Goal: Information Seeking & Learning: Compare options

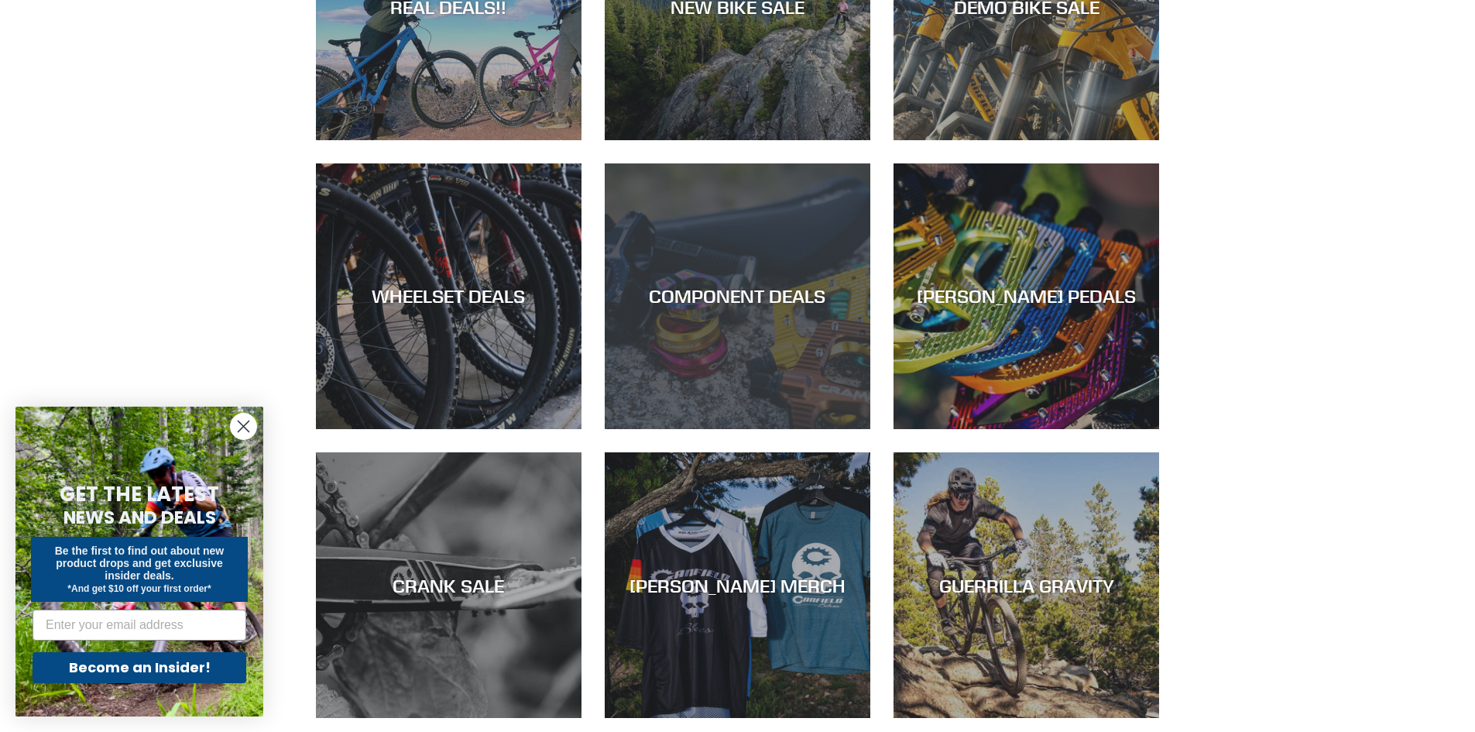
click at [786, 429] on div "COMPONENT DEALS" at bounding box center [738, 429] width 266 height 0
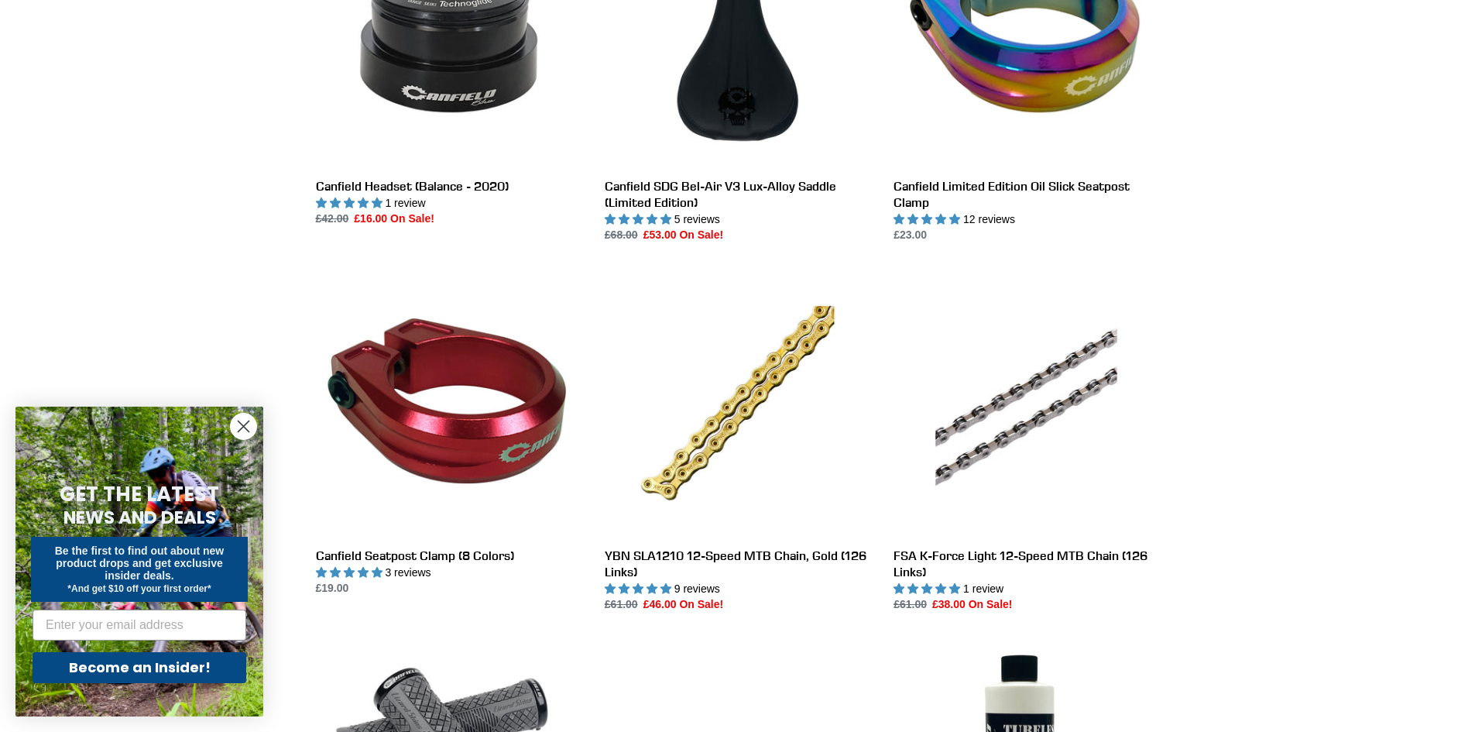
scroll to position [1936, 0]
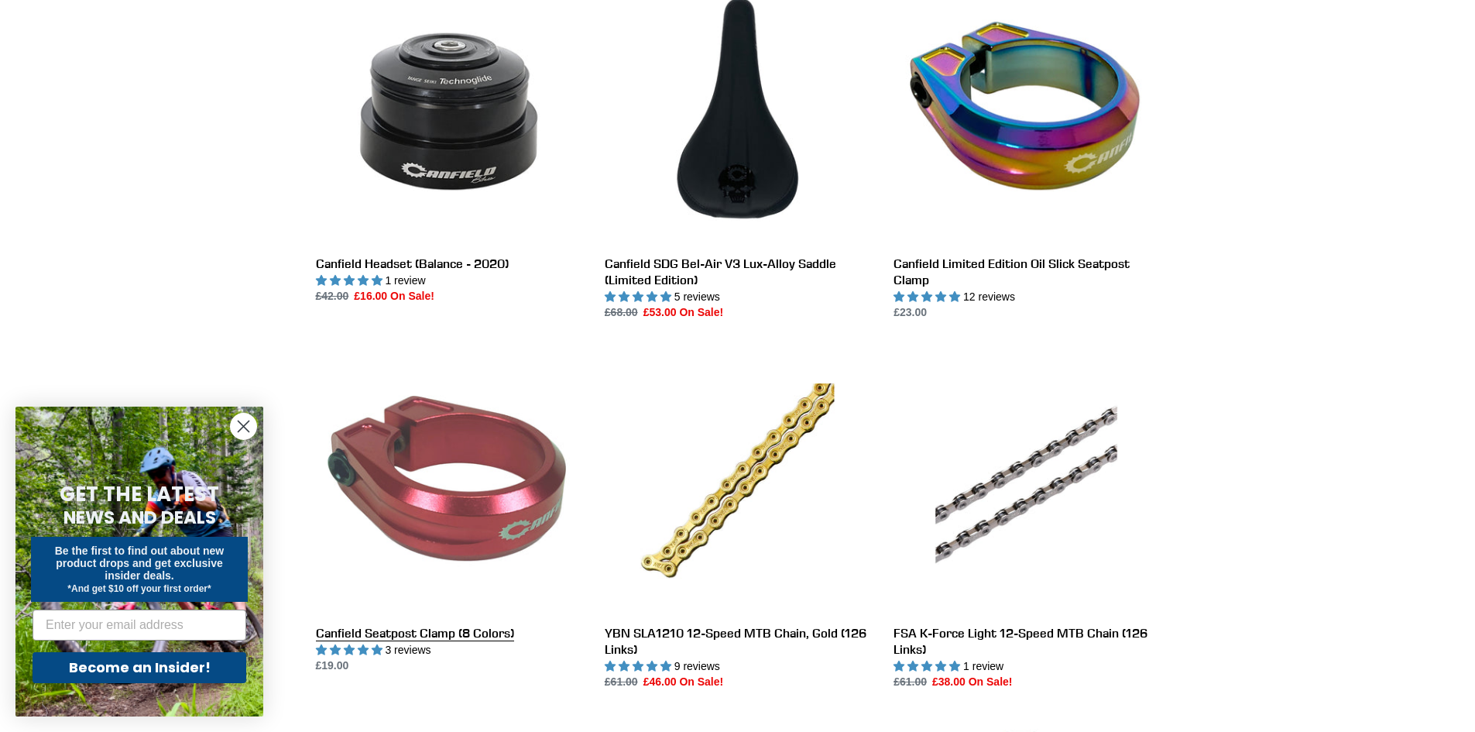
click at [411, 438] on link "Canfield Seatpost Clamp (8 Colors)" at bounding box center [449, 511] width 266 height 326
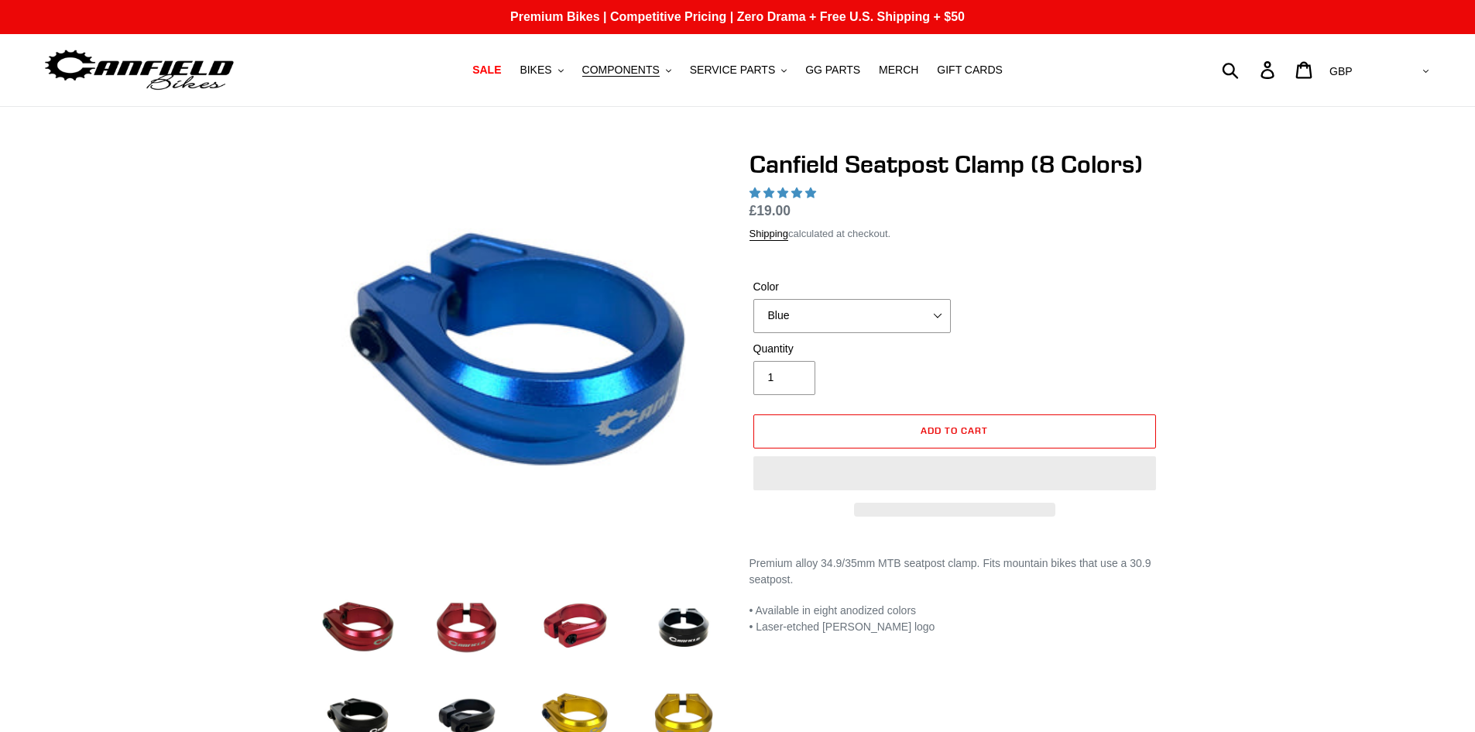
select select "highest-rating"
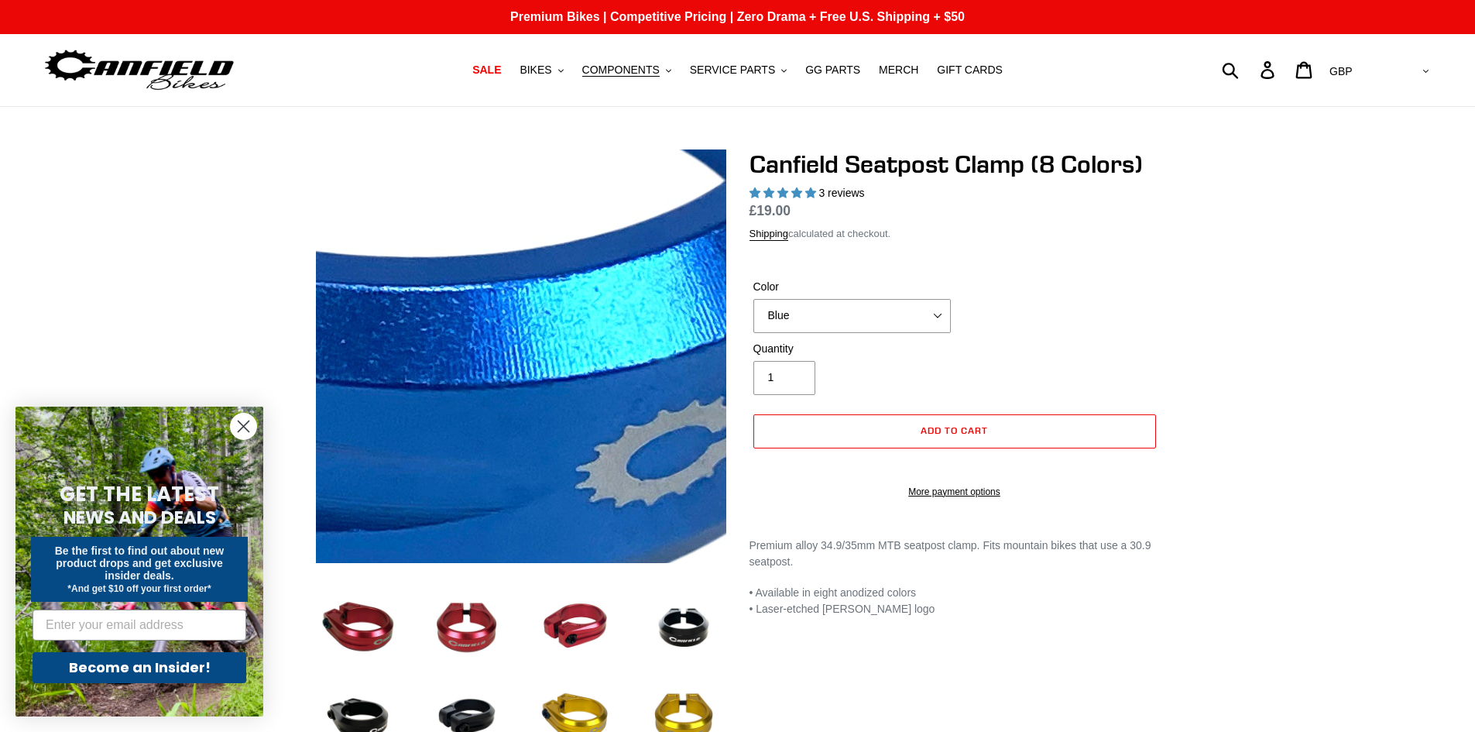
scroll to position [232, 0]
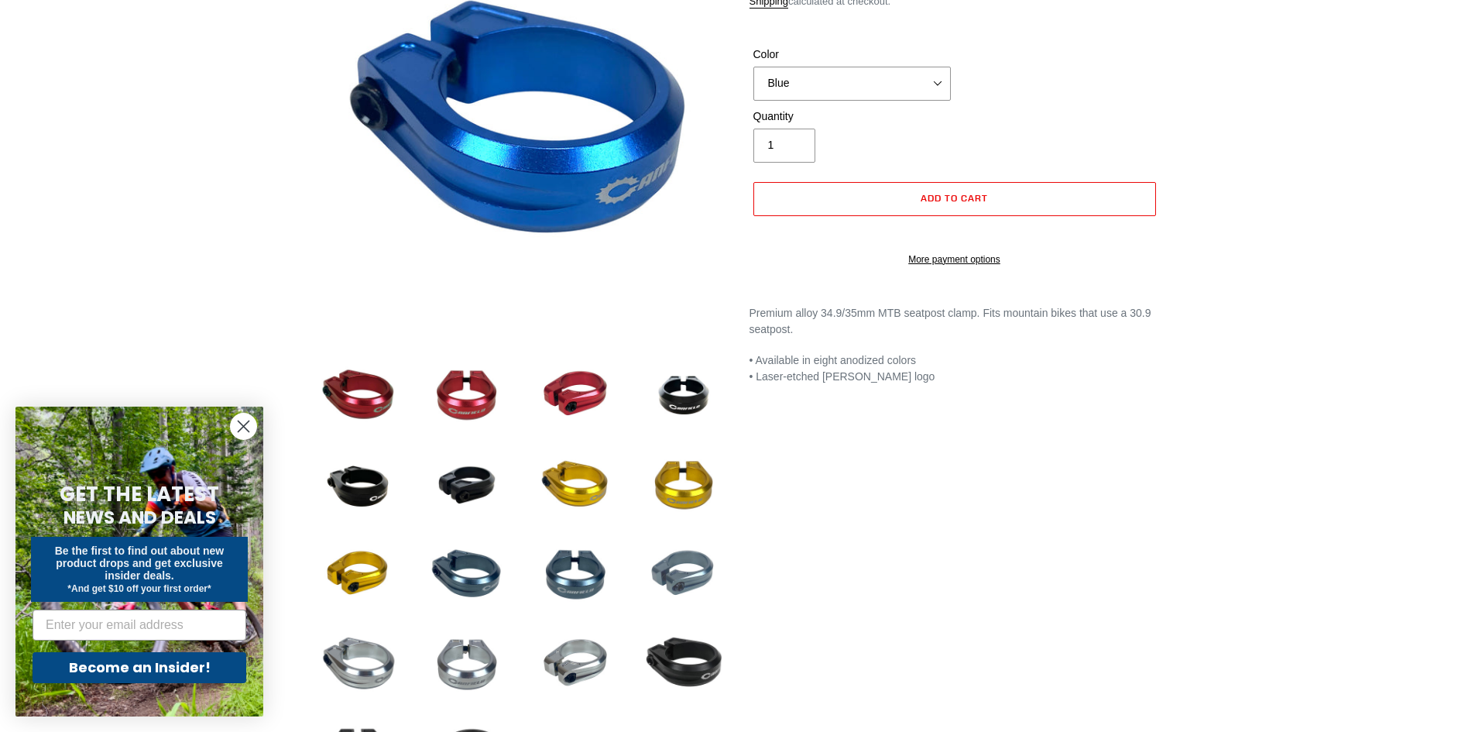
click at [649, 558] on img at bounding box center [683, 574] width 85 height 85
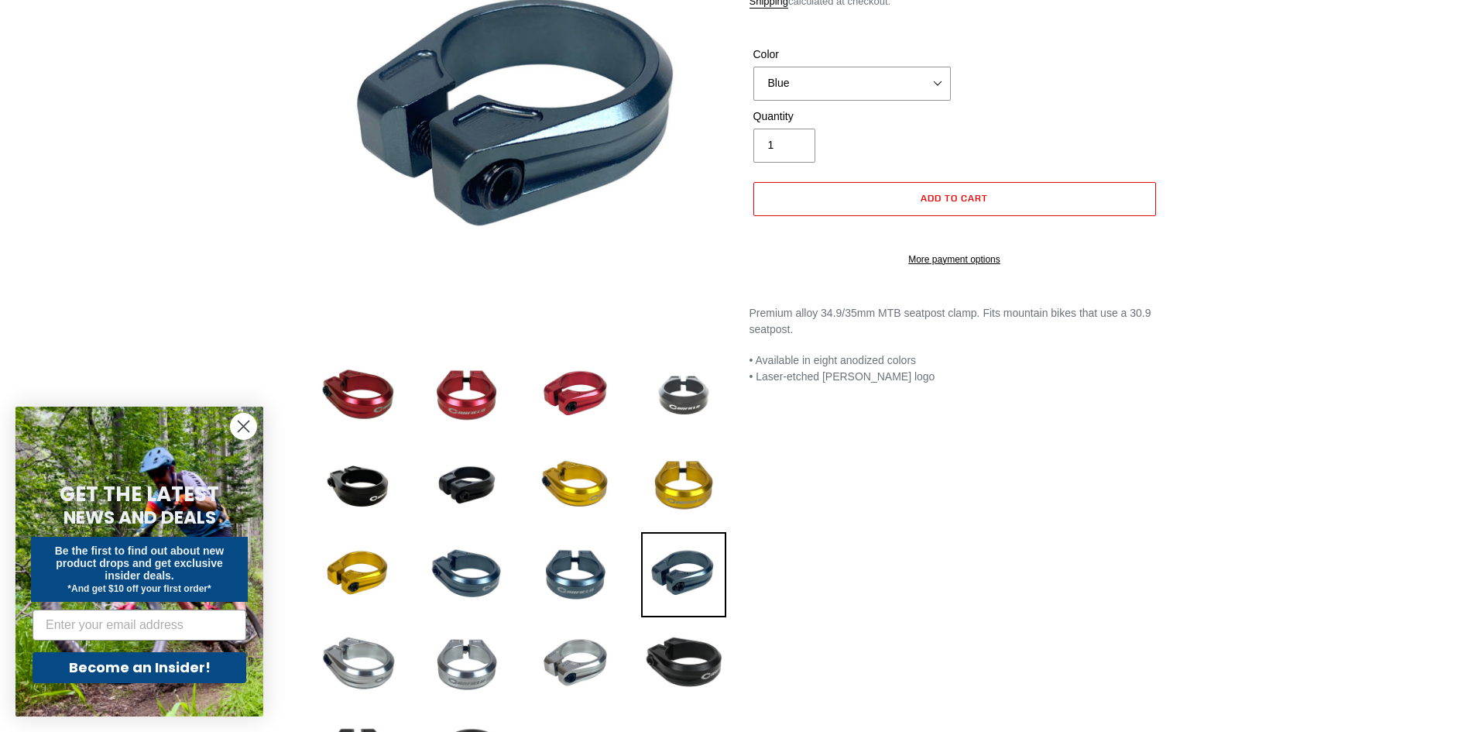
click at [707, 376] on img at bounding box center [683, 394] width 85 height 85
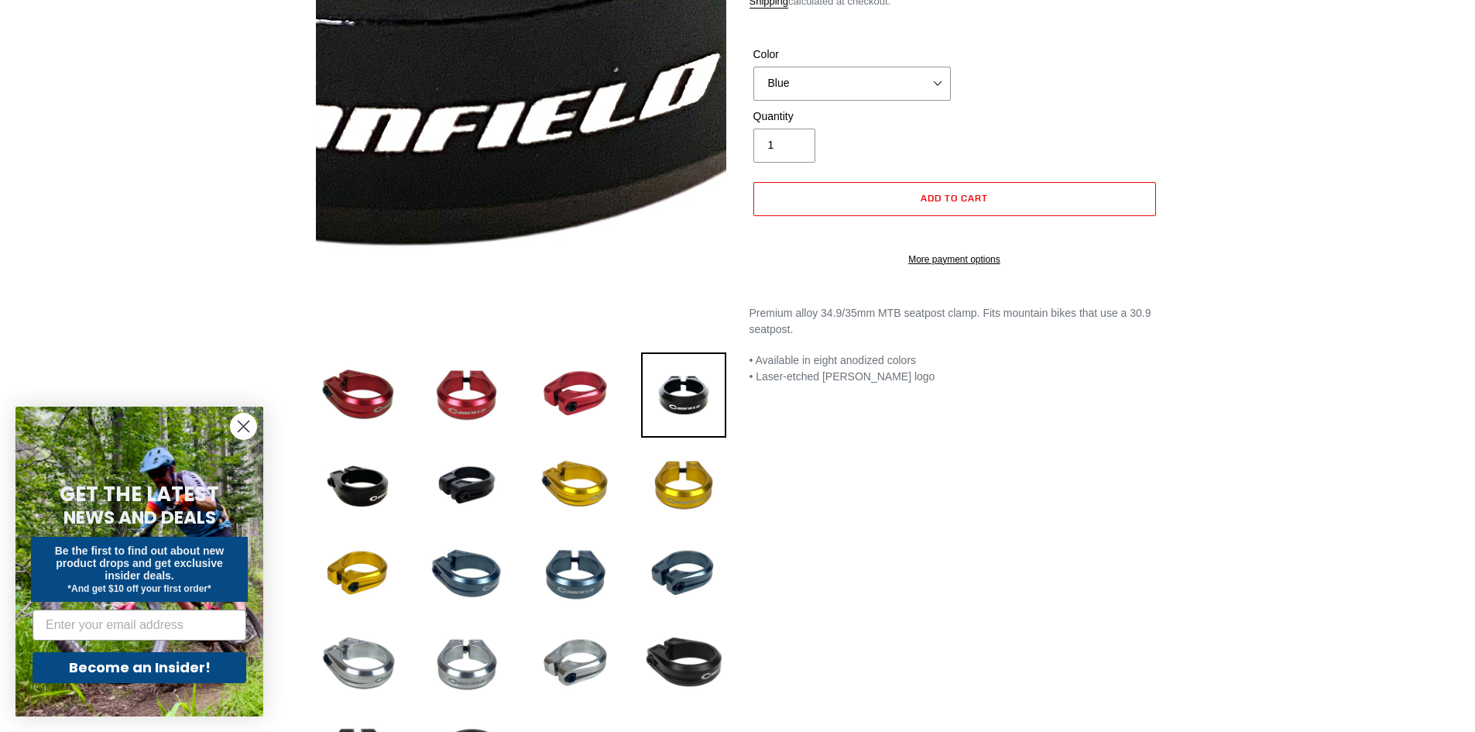
scroll to position [155, 0]
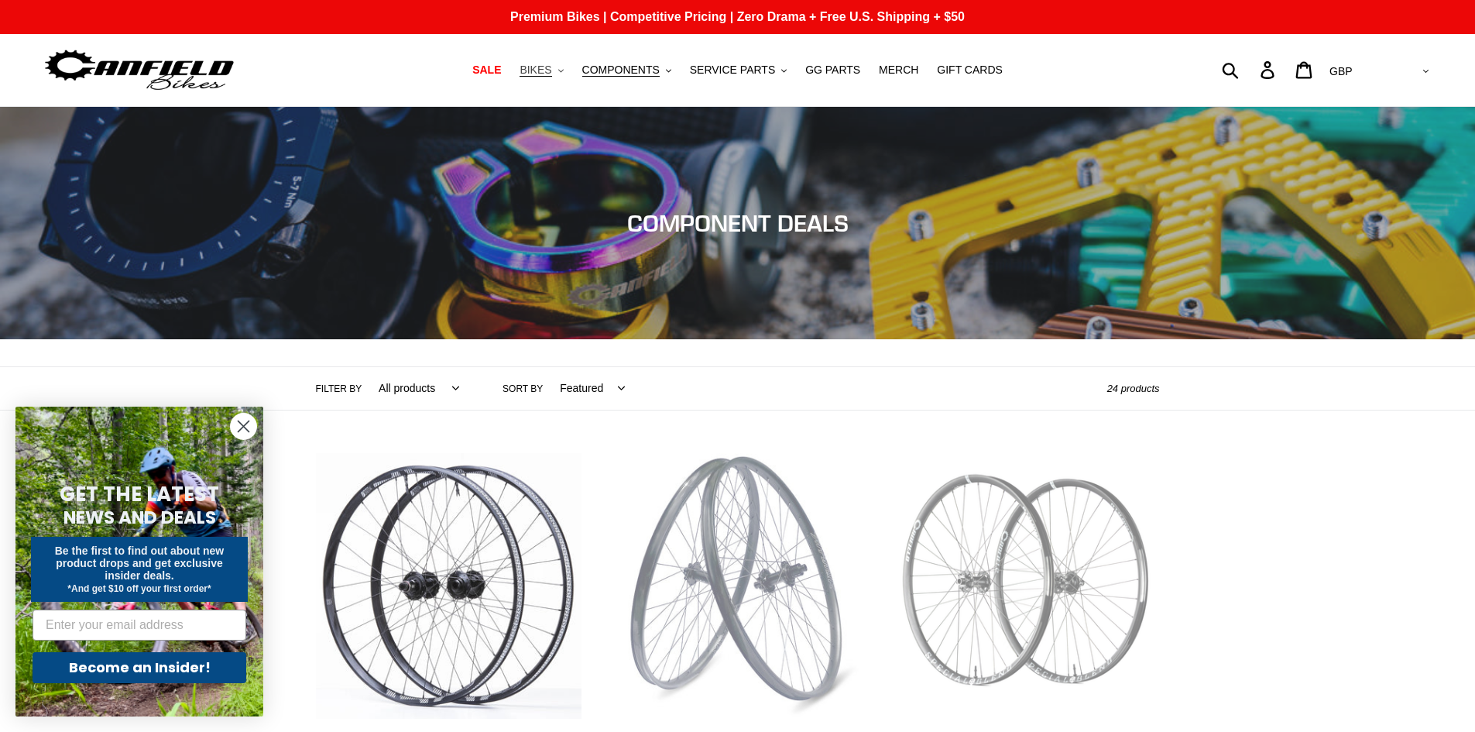
click at [551, 68] on span "BIKES" at bounding box center [536, 70] width 32 height 13
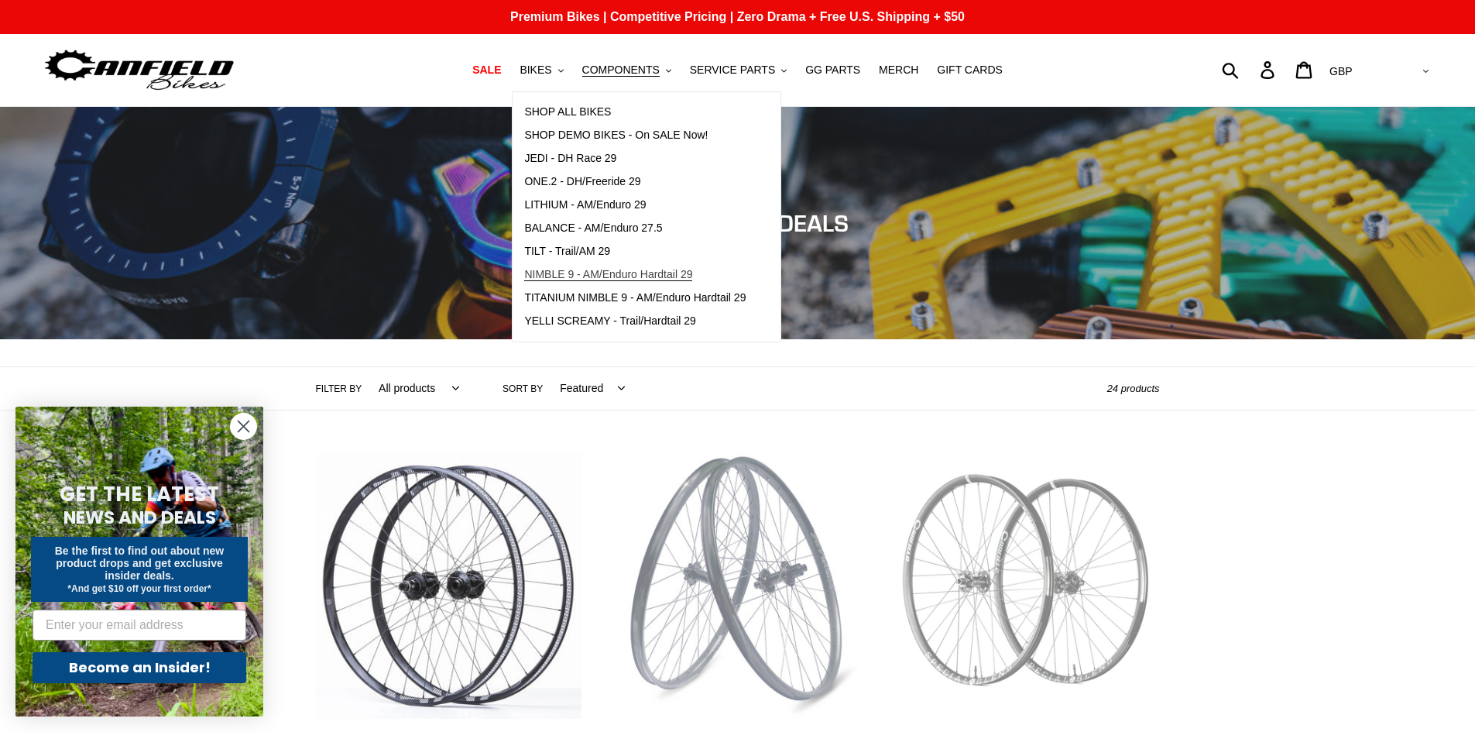
click at [637, 277] on span "NIMBLE 9 - AM/Enduro Hardtail 29" at bounding box center [608, 274] width 168 height 13
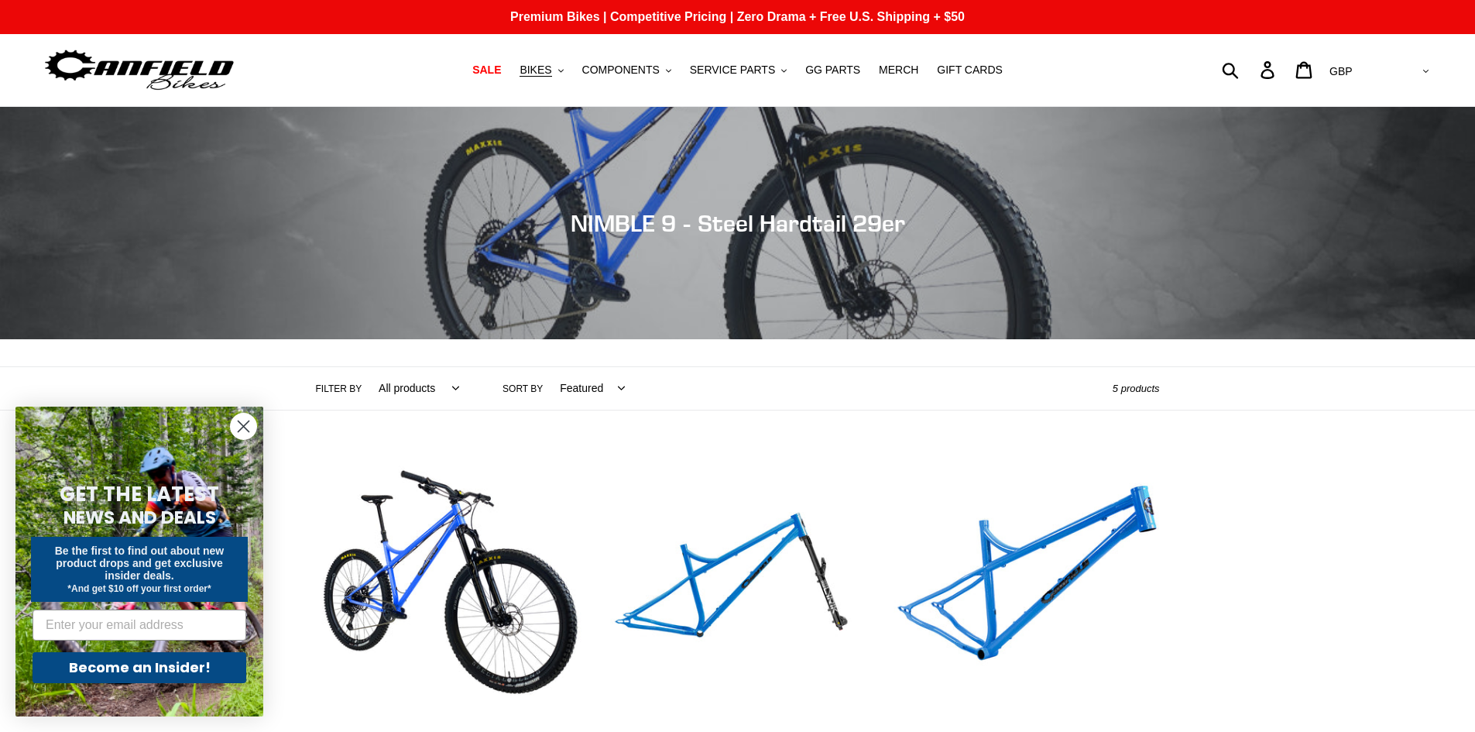
scroll to position [387, 0]
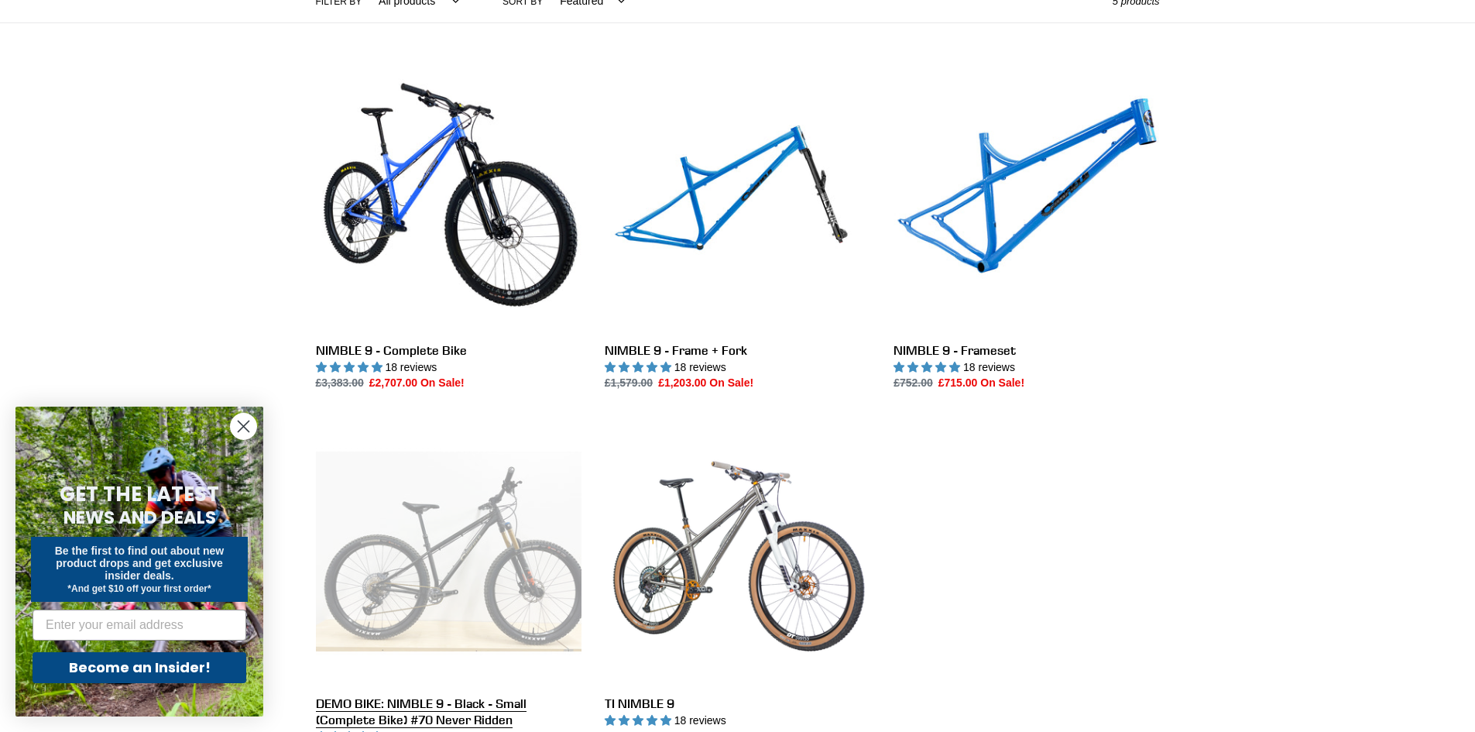
click at [473, 507] on link "DEMO BIKE: NIMBLE 9 - Black - Small (Complete Bike) #70 Never Ridden" at bounding box center [449, 589] width 266 height 342
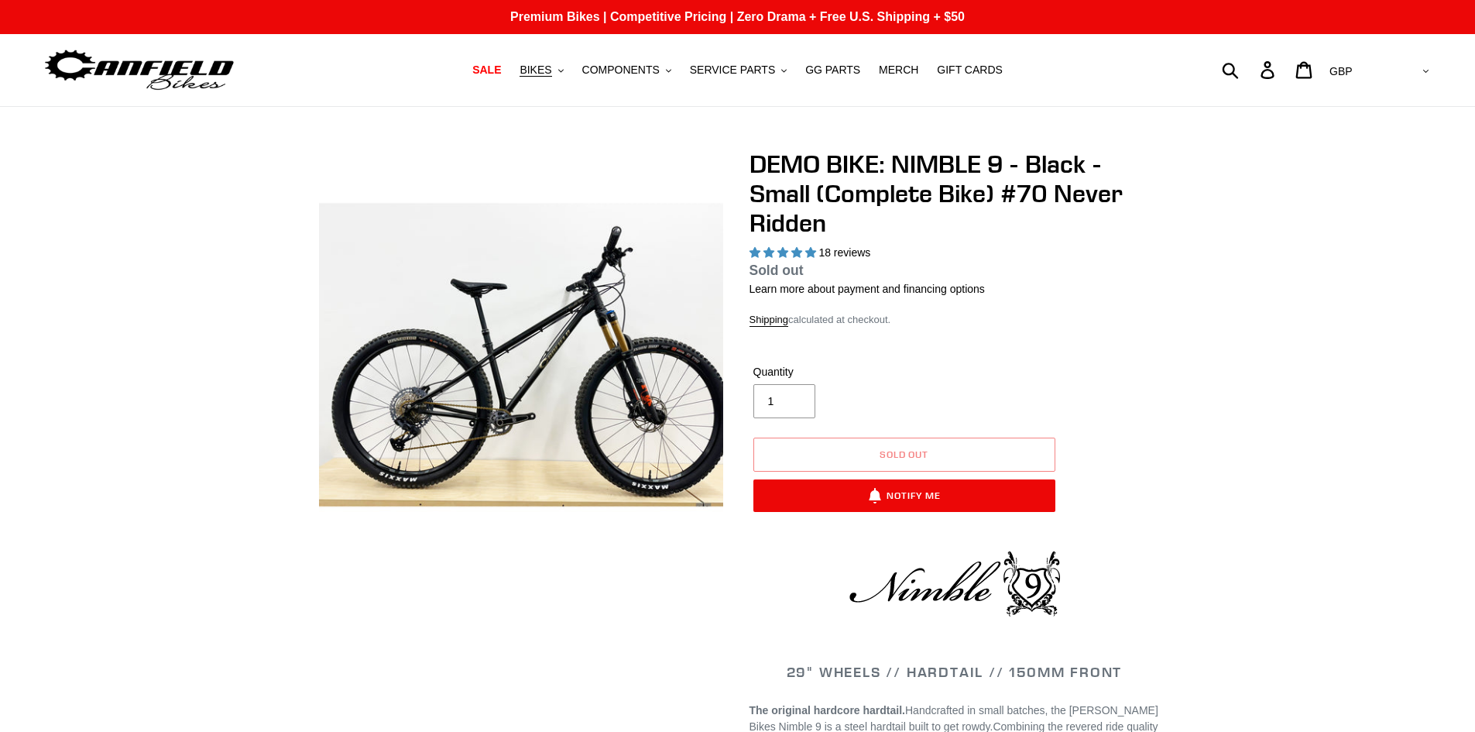
select select "highest-rating"
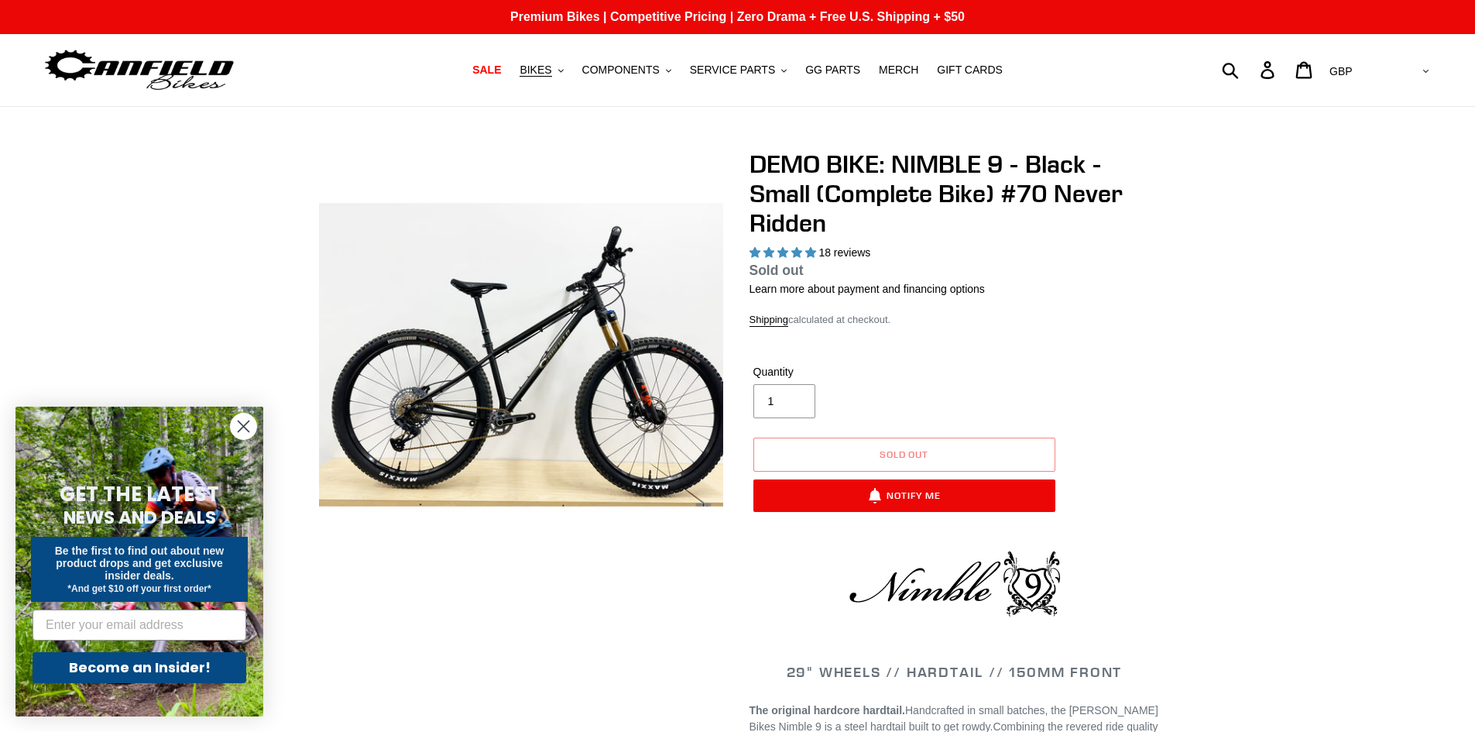
click at [647, 399] on img at bounding box center [160, 234] width 1586 height 1586
click at [551, 76] on span "BIKES" at bounding box center [536, 70] width 32 height 13
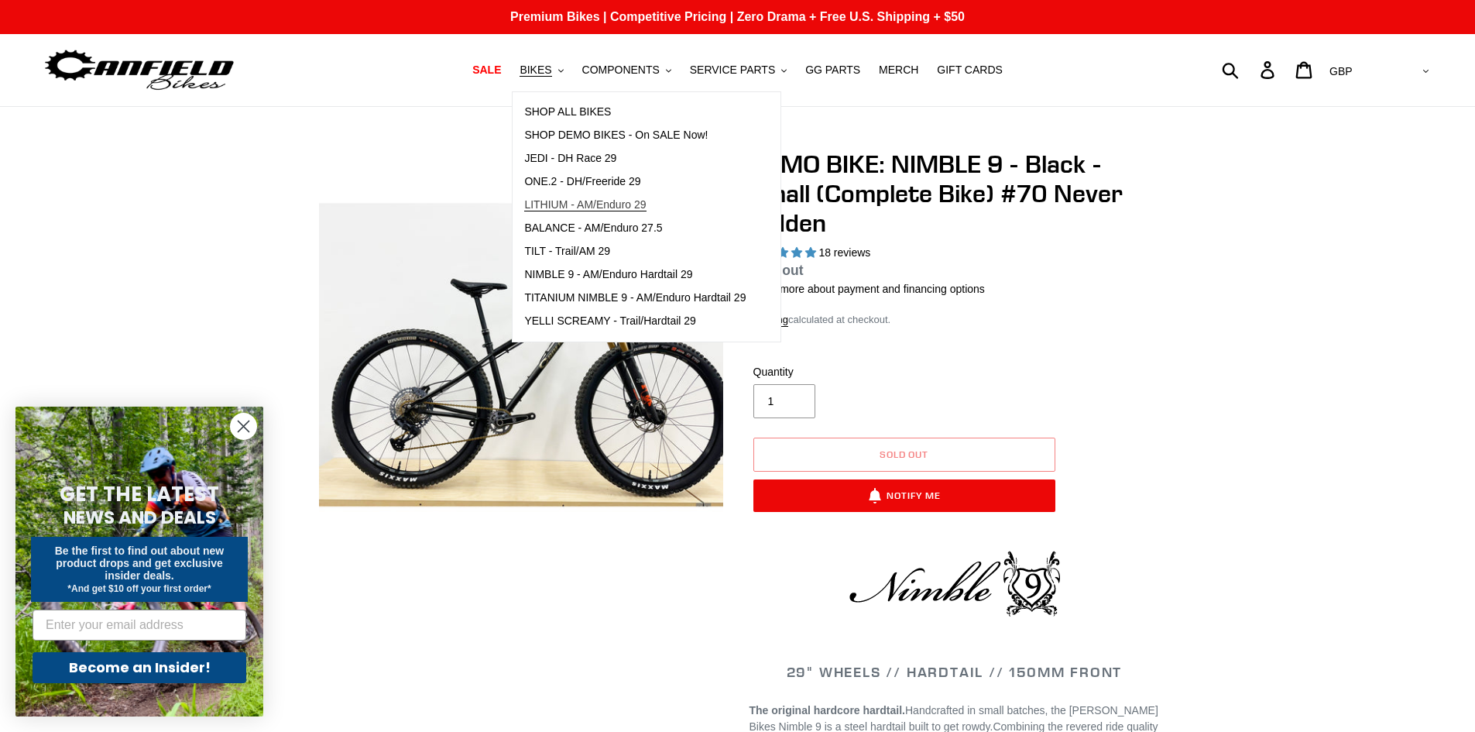
click at [620, 215] on link "LITHIUM - AM/Enduro 29" at bounding box center [635, 205] width 245 height 23
click at [623, 222] on ul "SHOP ALL BIKES SHOP DEMO BIKES - On SALE Now! JEDI - DH Race 29 ONE.2 - DH/Free…" at bounding box center [635, 217] width 245 height 232
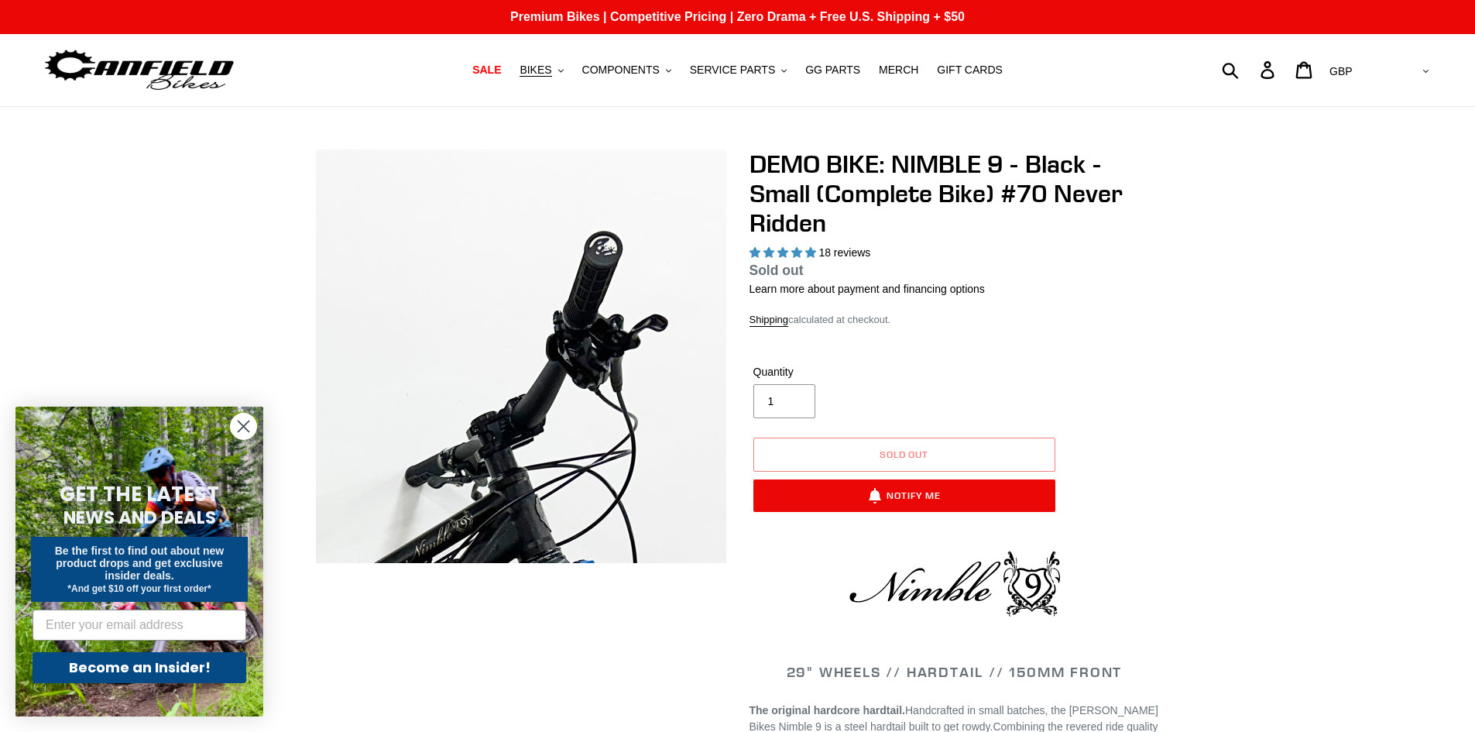
click at [623, 222] on img at bounding box center [229, 735] width 1586 height 1586
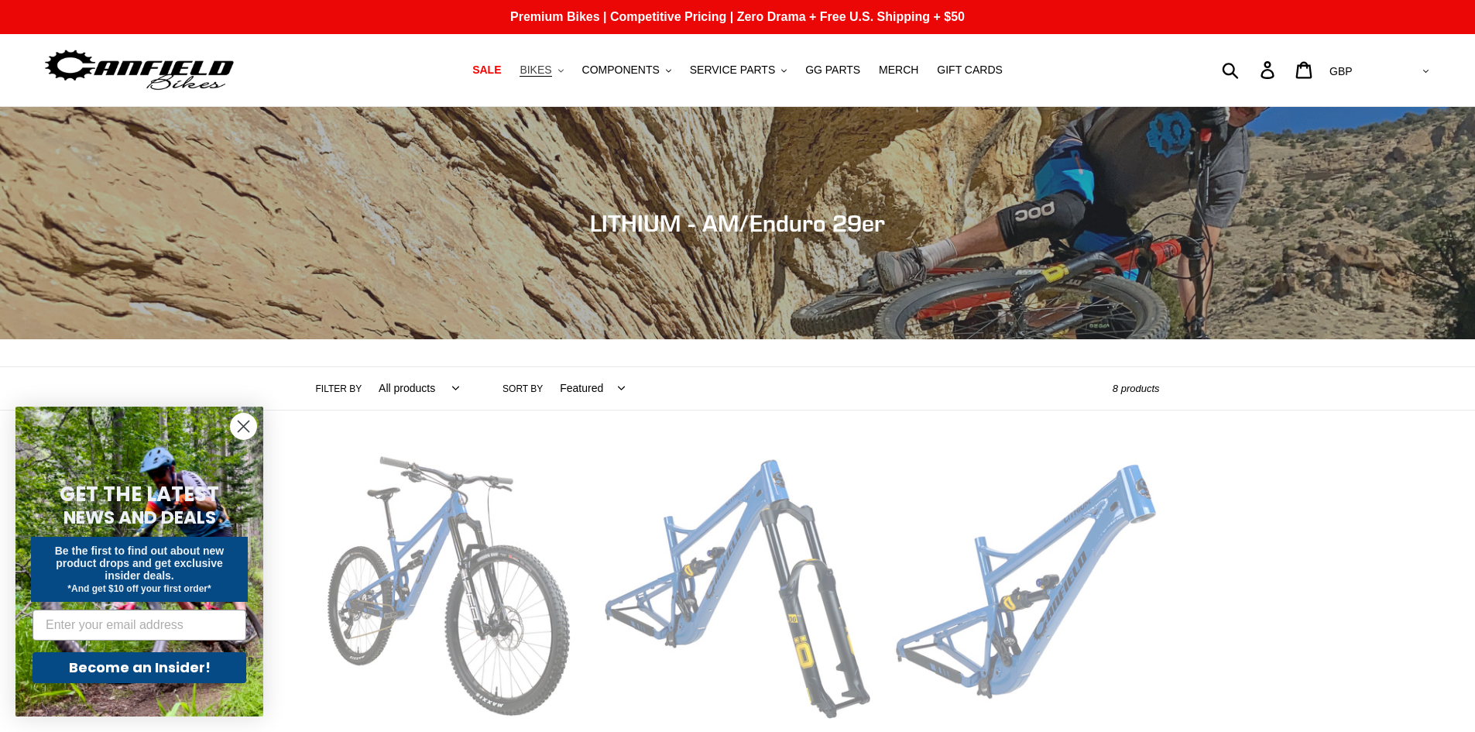
click at [534, 65] on button "BIKES .cls-1{fill:#231f20}" at bounding box center [541, 70] width 59 height 21
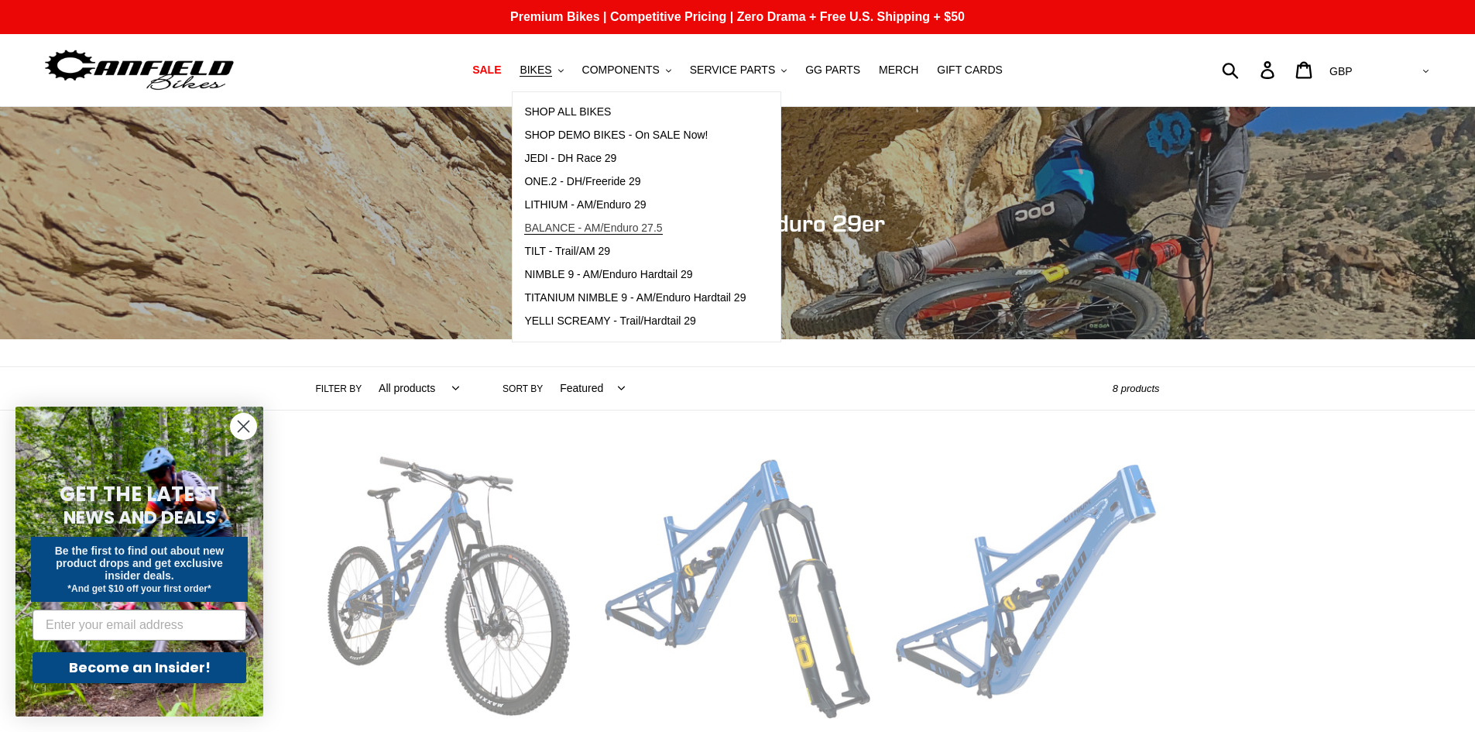
click at [564, 225] on span "BALANCE - AM/Enduro 27.5" at bounding box center [593, 227] width 138 height 13
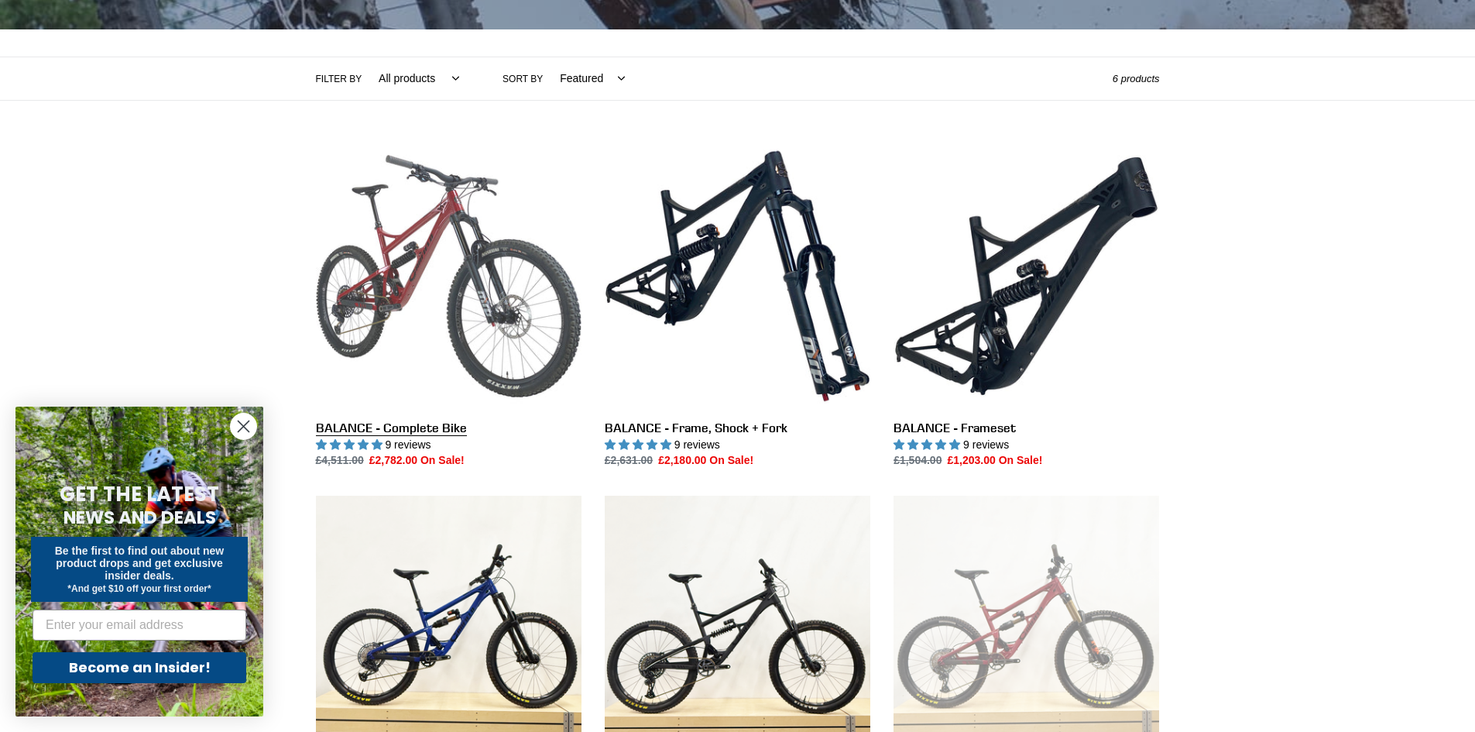
scroll to position [387, 0]
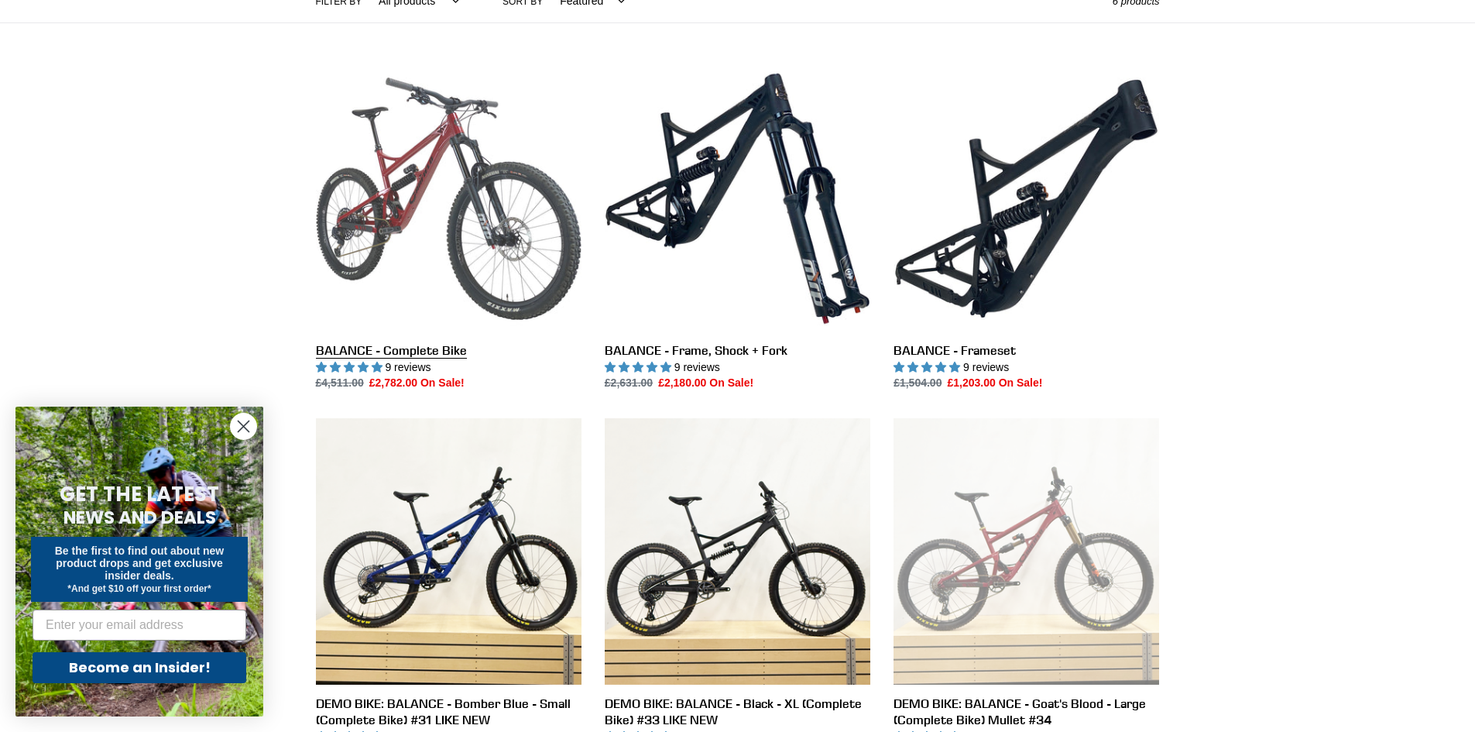
click at [485, 300] on link "BALANCE - Complete Bike" at bounding box center [449, 229] width 266 height 326
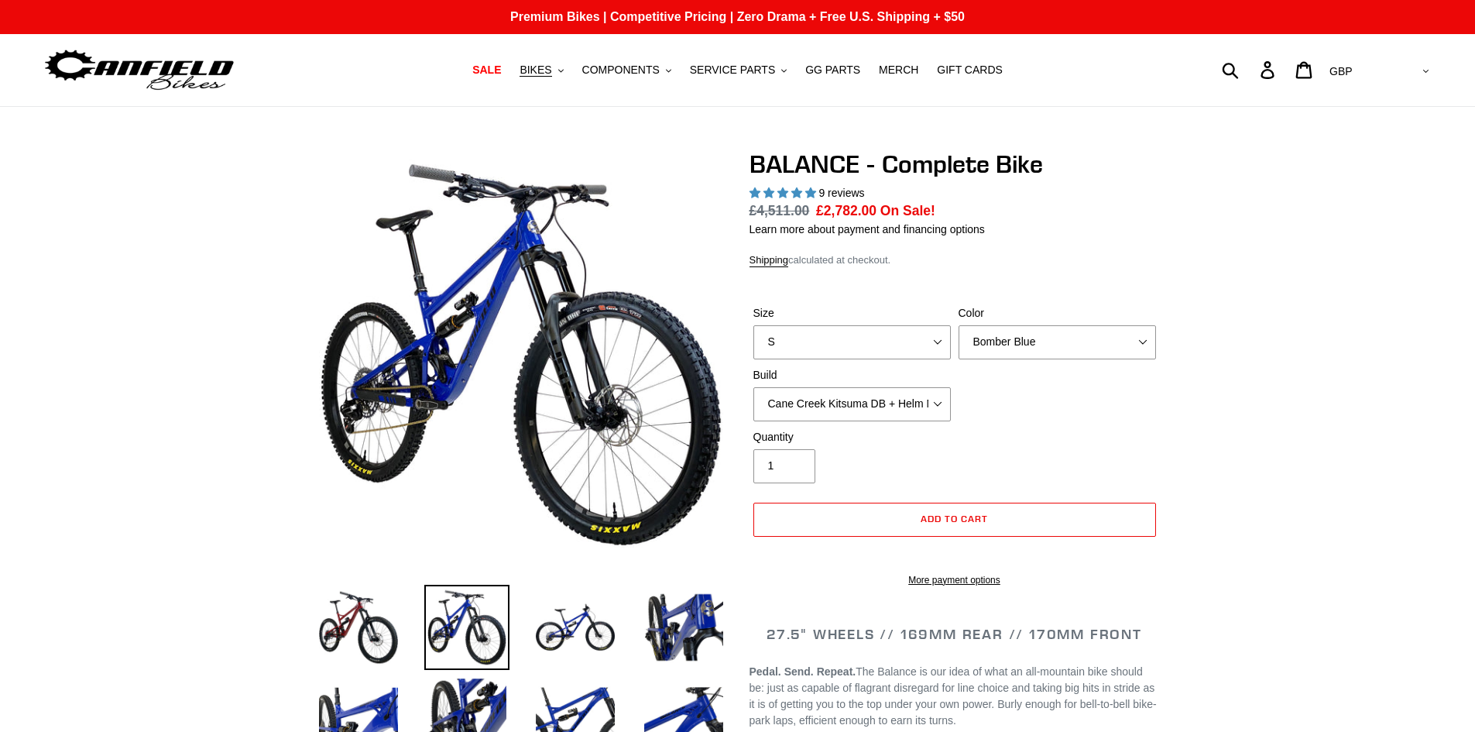
select select "highest-rating"
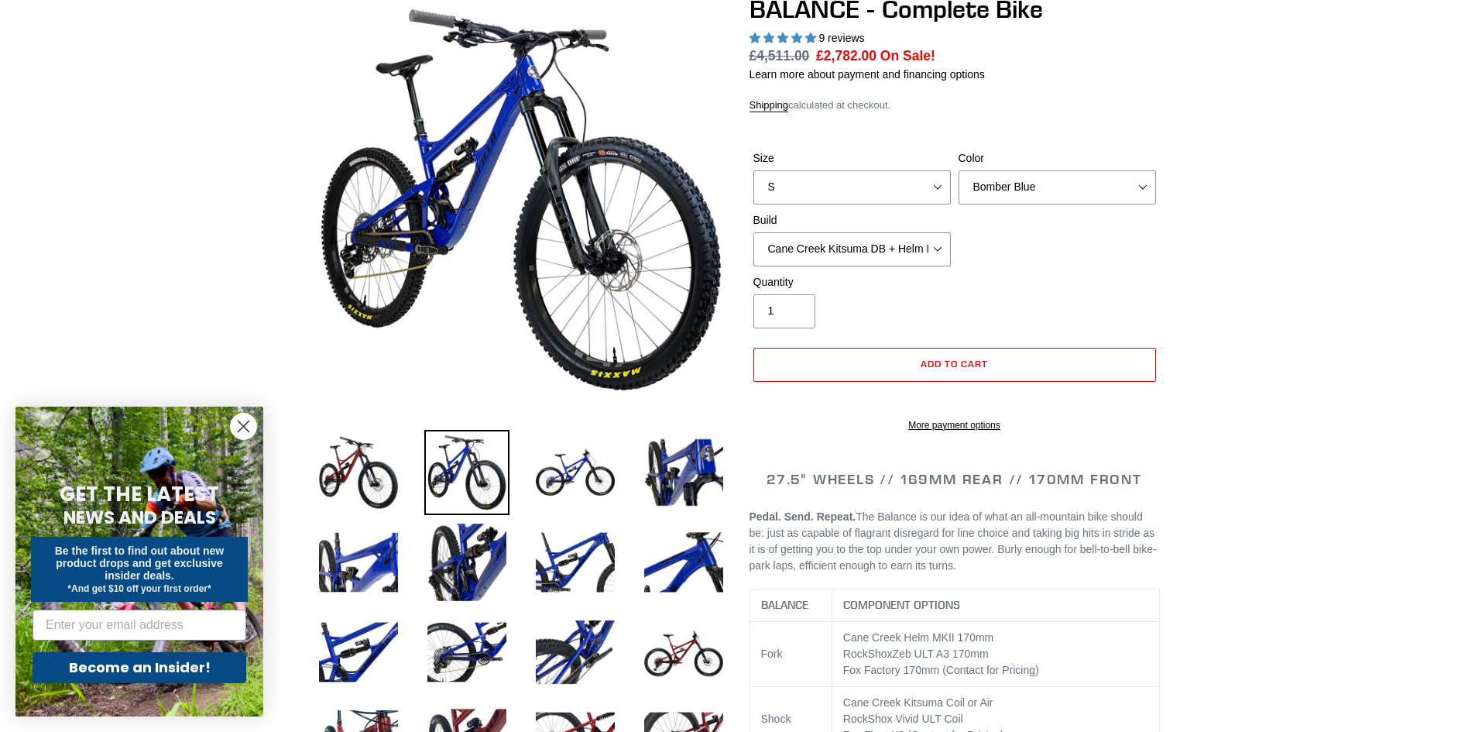
scroll to position [310, 0]
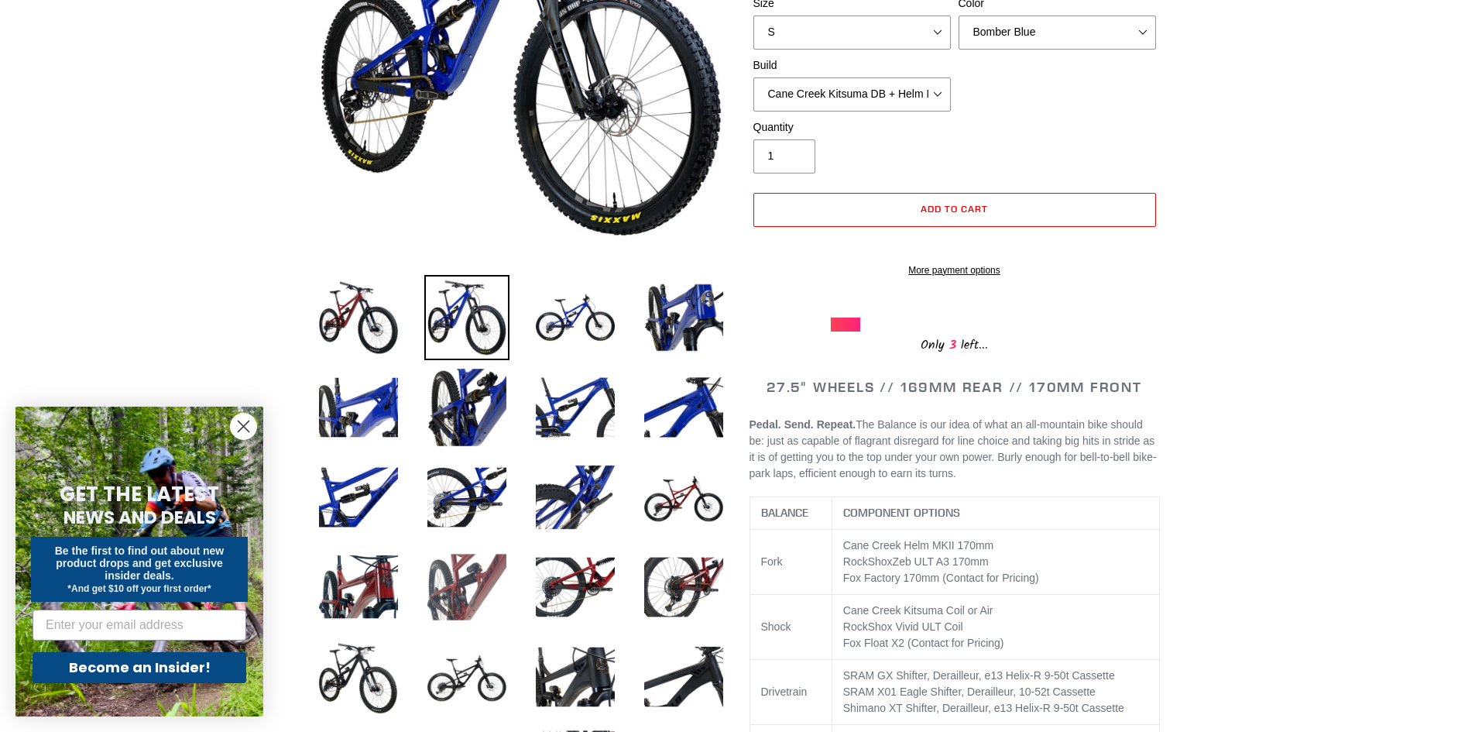
click at [467, 582] on img at bounding box center [466, 586] width 85 height 85
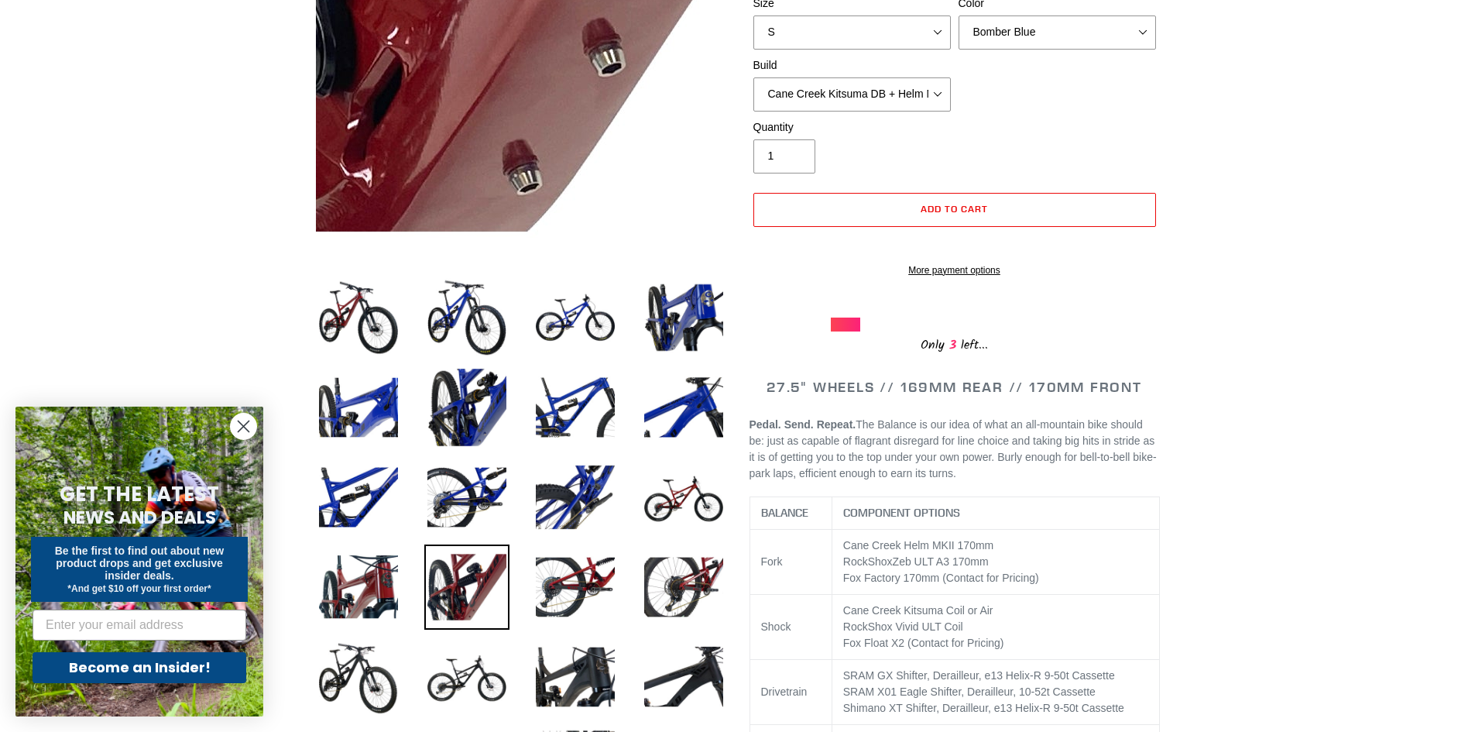
scroll to position [77, 0]
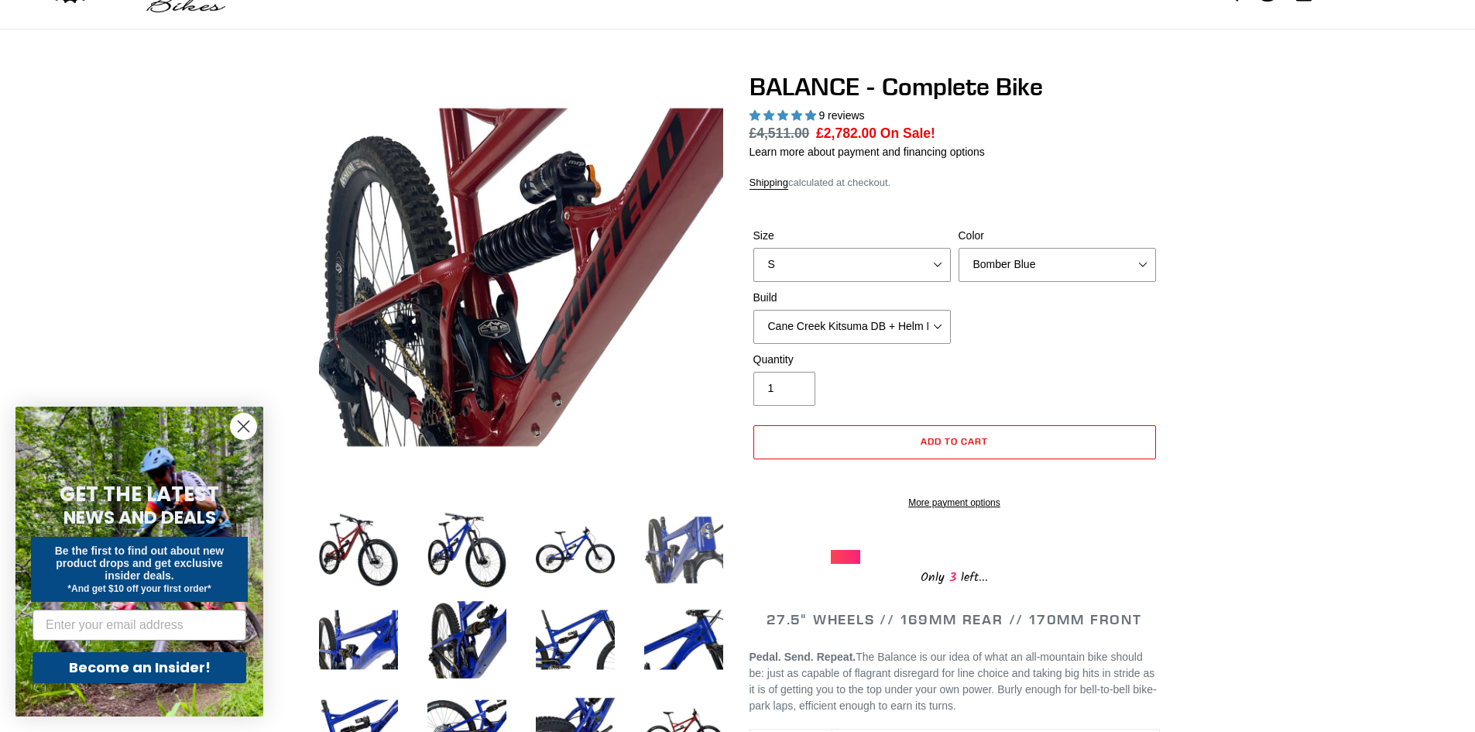
click at [671, 553] on img at bounding box center [683, 549] width 85 height 85
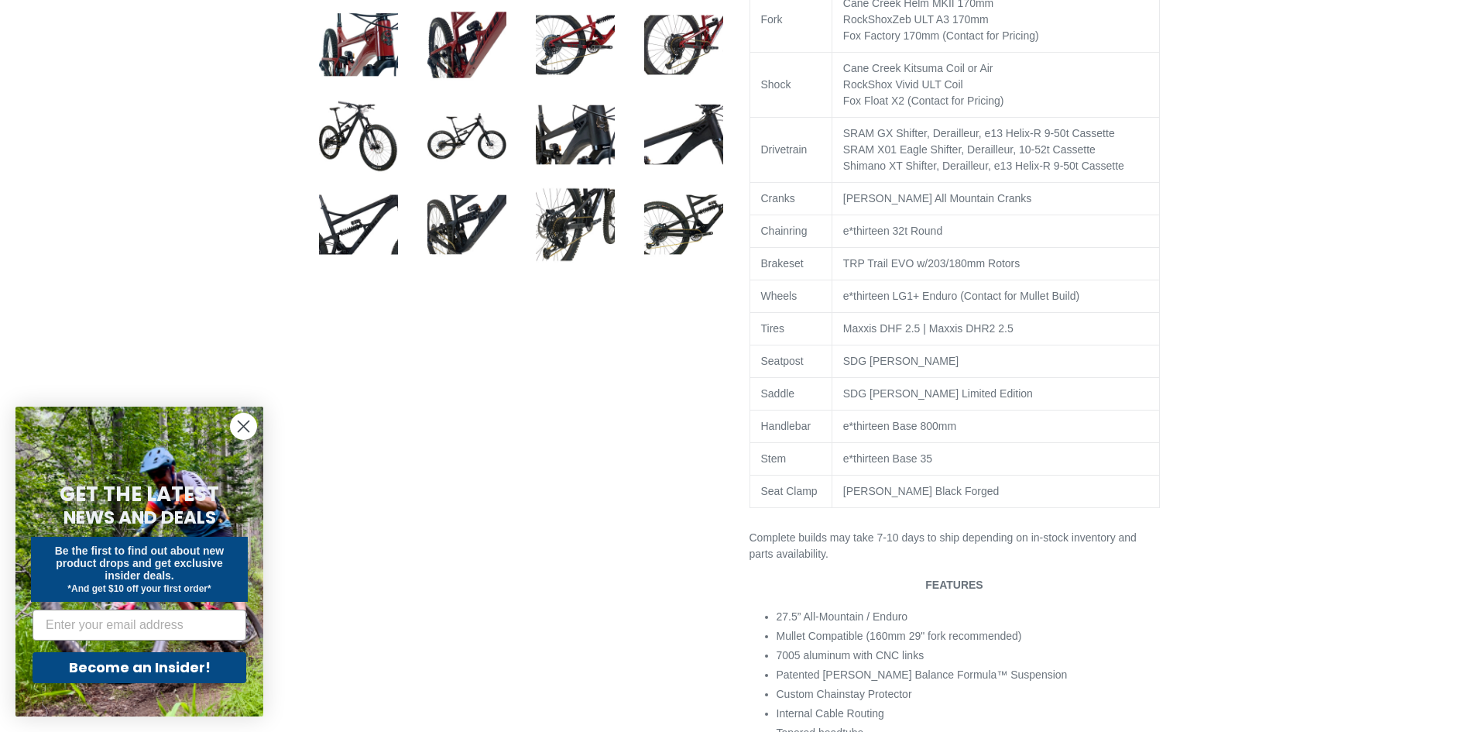
scroll to position [774, 0]
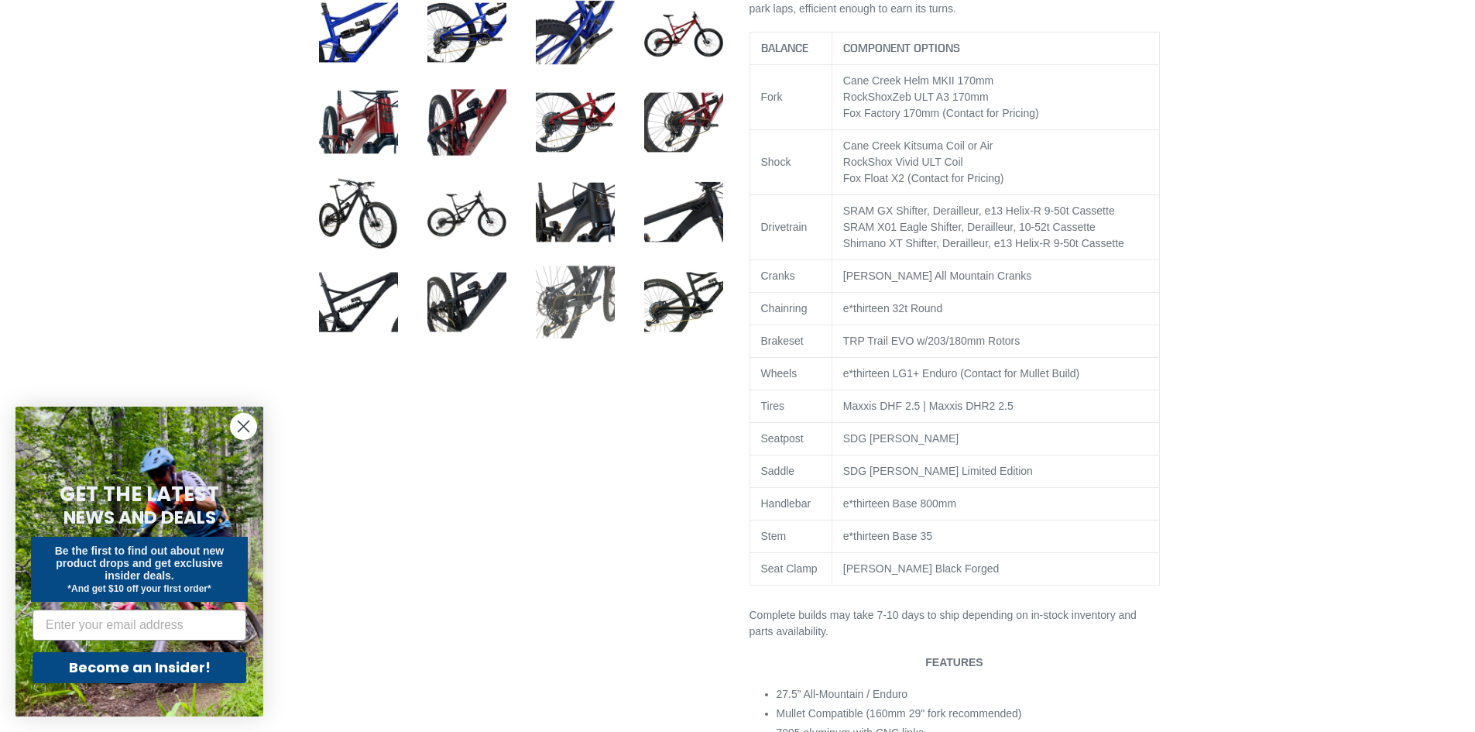
click at [571, 287] on img at bounding box center [575, 301] width 85 height 85
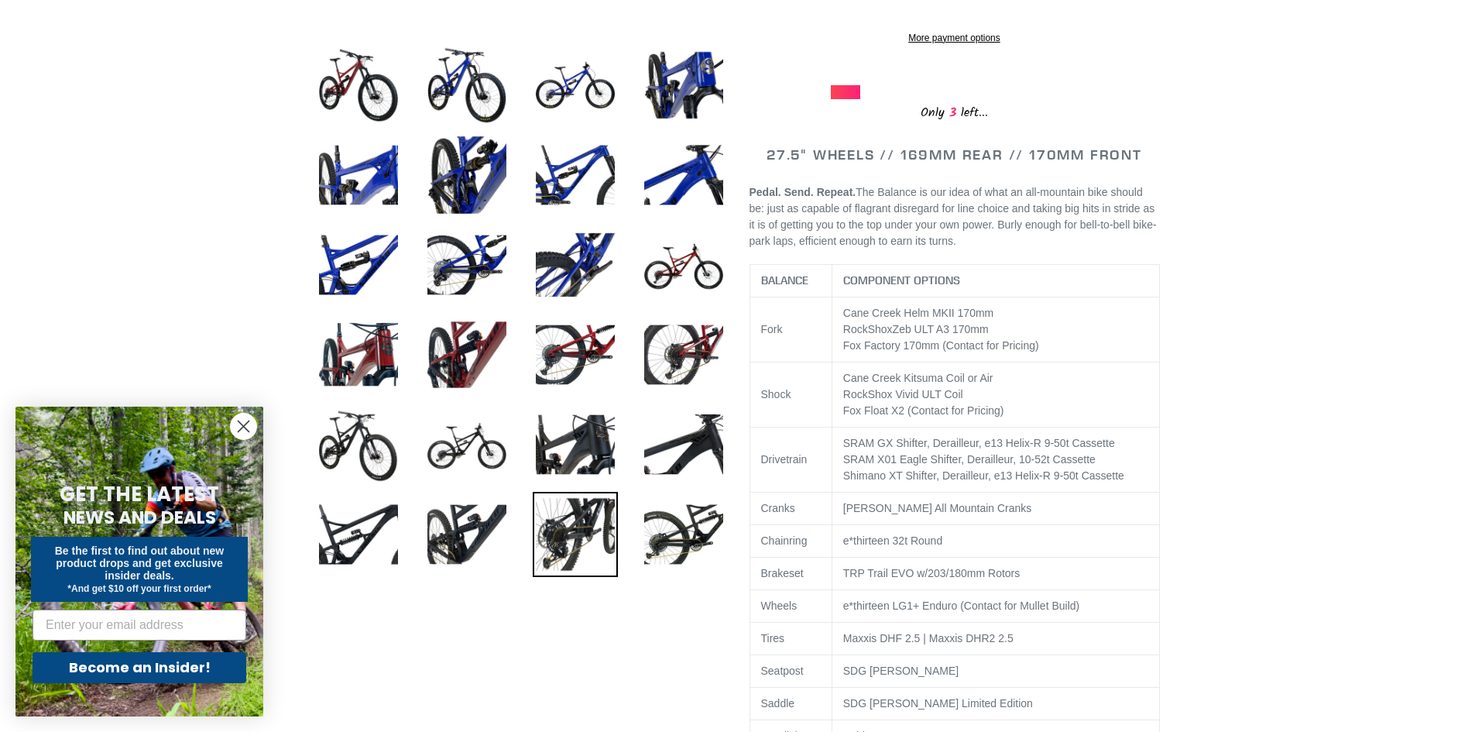
scroll to position [0, 0]
